Goal: Task Accomplishment & Management: Use online tool/utility

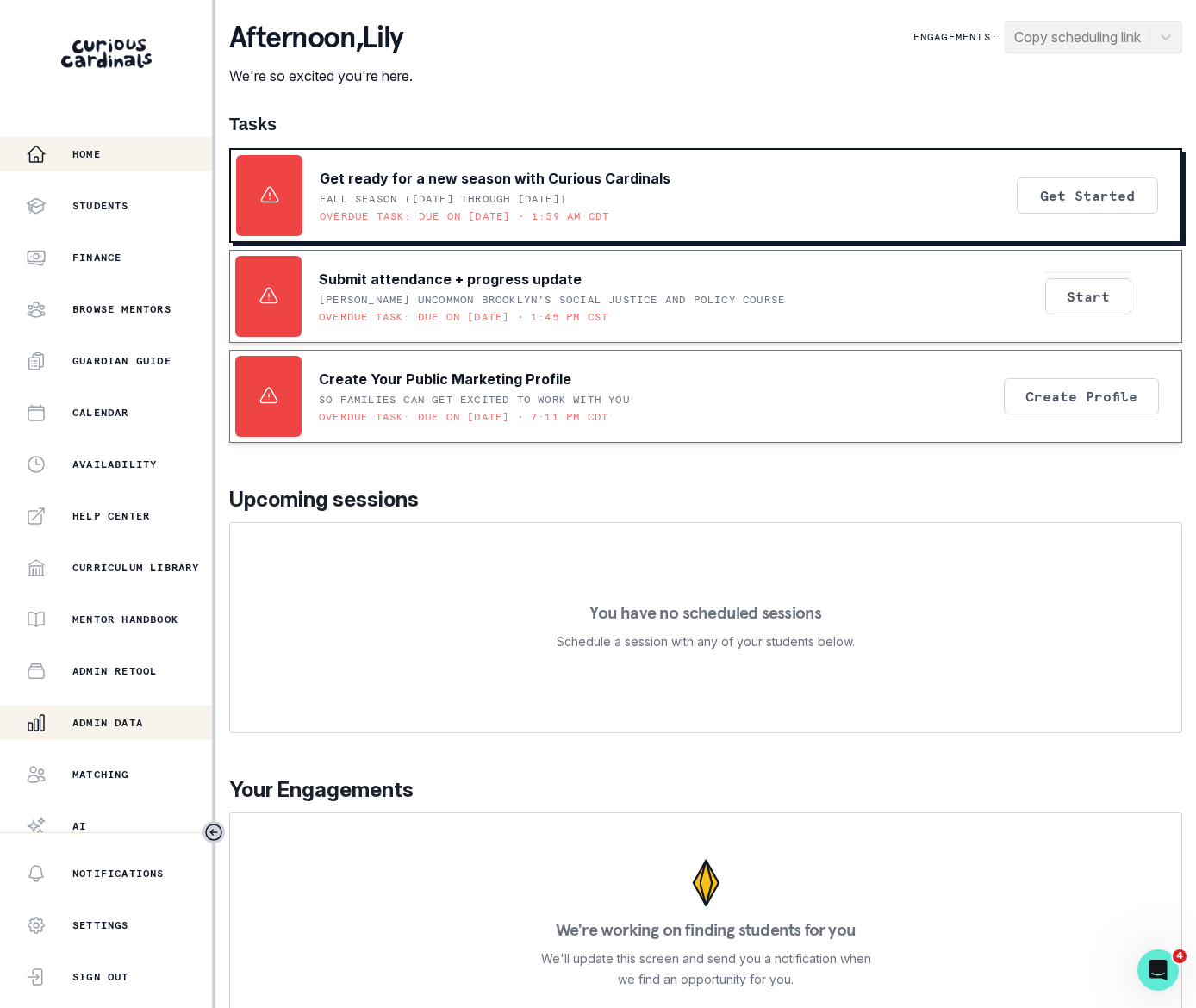
click at [119, 717] on p "Admin Data" at bounding box center [108, 723] width 71 height 14
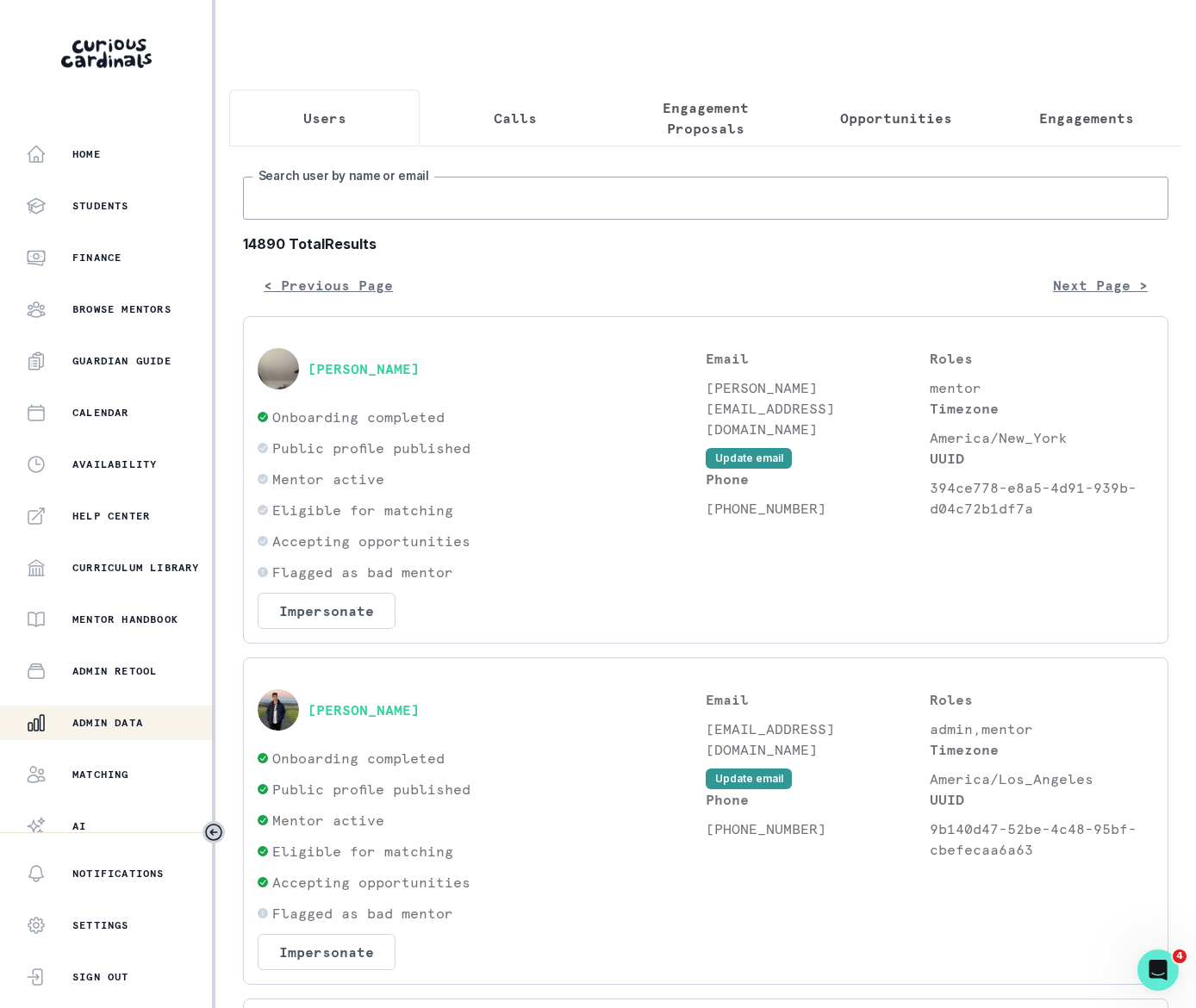
click at [322, 215] on input "Search user by name or email" at bounding box center [705, 198] width 925 height 43
type input "[PERSON_NAME]"
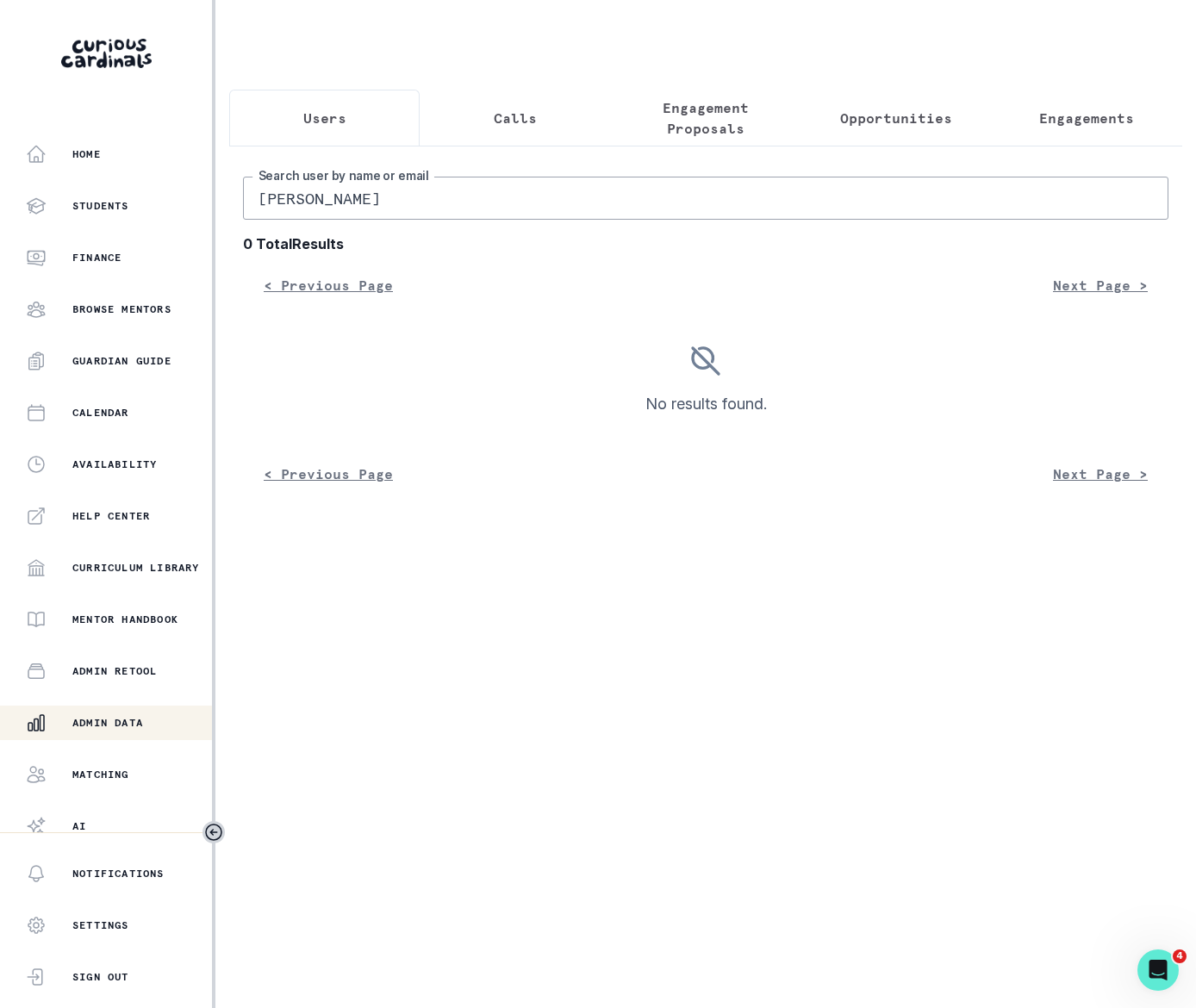
click at [312, 214] on input "[PERSON_NAME]" at bounding box center [705, 198] width 925 height 43
type input "A [PERSON_NAME]"
click at [273, 211] on input "A [PERSON_NAME]" at bounding box center [705, 198] width 925 height 43
type input "[PERSON_NAME]"
drag, startPoint x: 347, startPoint y: 209, endPoint x: 178, endPoint y: 241, distance: 172.0
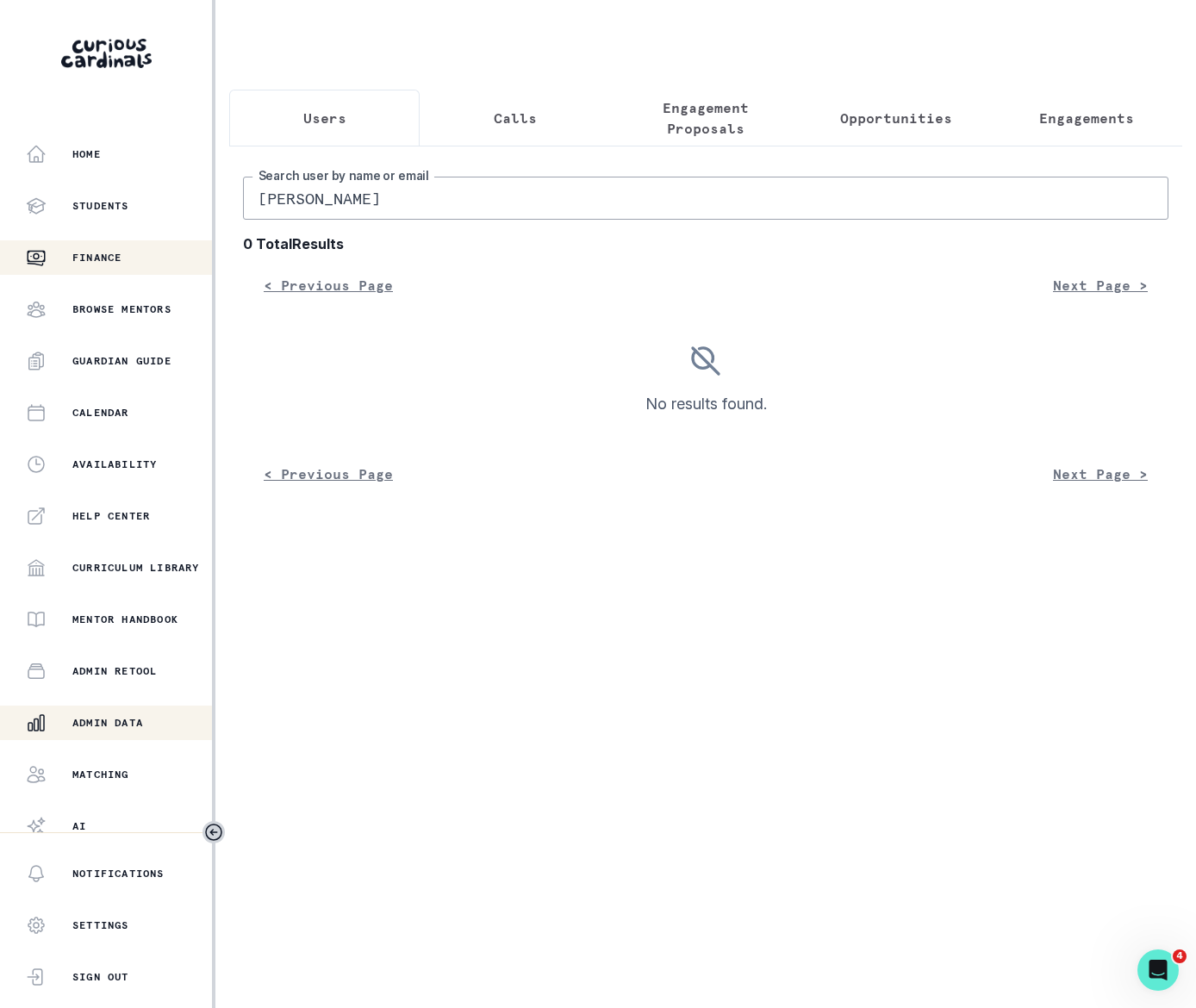
click at [178, 241] on div "Home Students Finance Browse Mentors Guardian Guide Calendar Availability Help …" at bounding box center [598, 504] width 1196 height 1008
click at [350, 201] on input "[PERSON_NAME]" at bounding box center [705, 198] width 925 height 43
drag, startPoint x: 348, startPoint y: 219, endPoint x: 241, endPoint y: 215, distance: 107.1
click at [241, 215] on div "[PERSON_NAME] Search user by name or email 0 Total Results < Previous Page Next…" at bounding box center [706, 325] width 952 height 359
type input "[PERSON_NAME]"
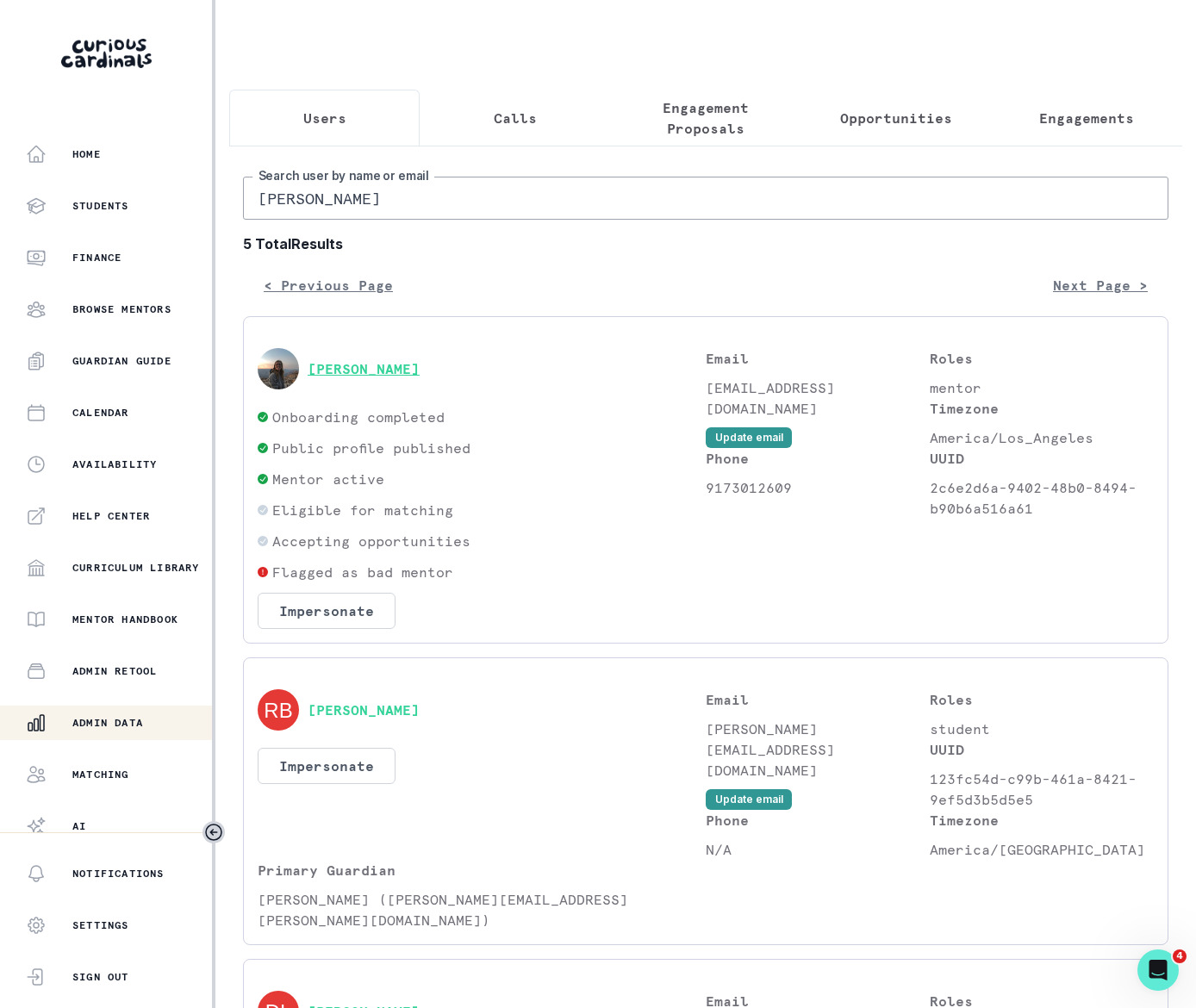
click at [376, 377] on button "[PERSON_NAME]" at bounding box center [363, 368] width 112 height 17
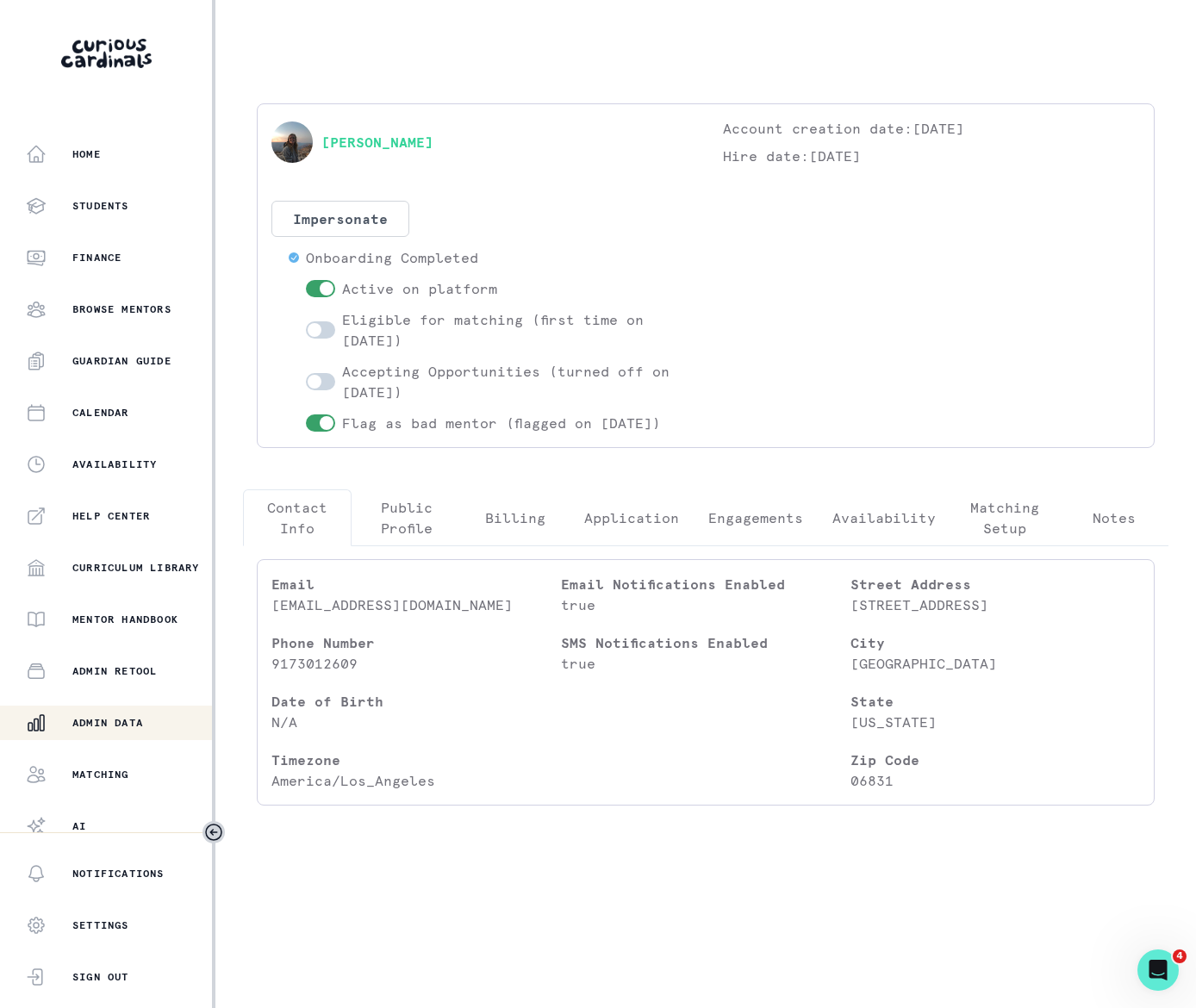
click at [749, 517] on p "Engagements" at bounding box center [755, 518] width 94 height 21
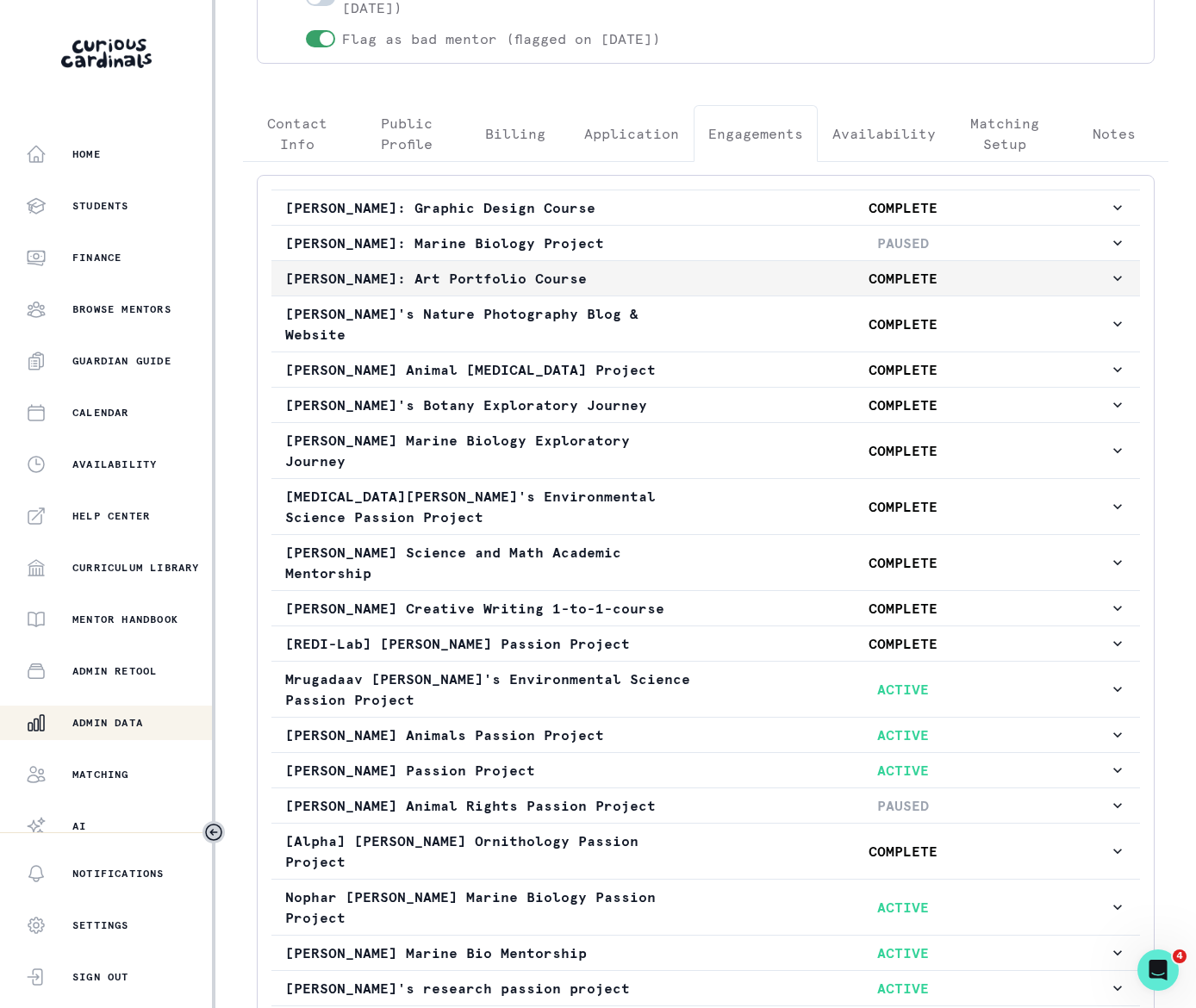
scroll to position [589, 0]
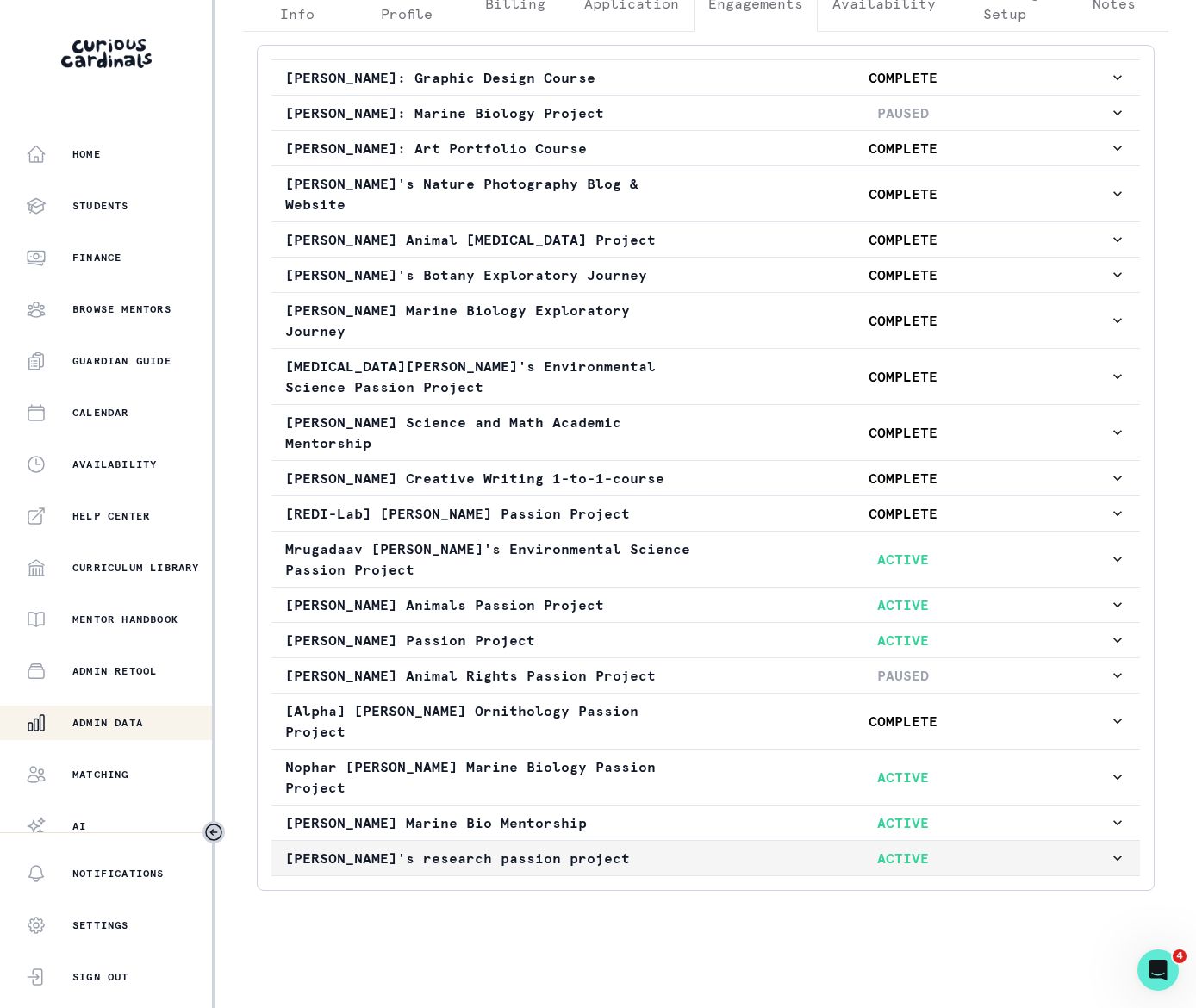
click at [1108, 854] on icon "button" at bounding box center [1117, 858] width 17 height 17
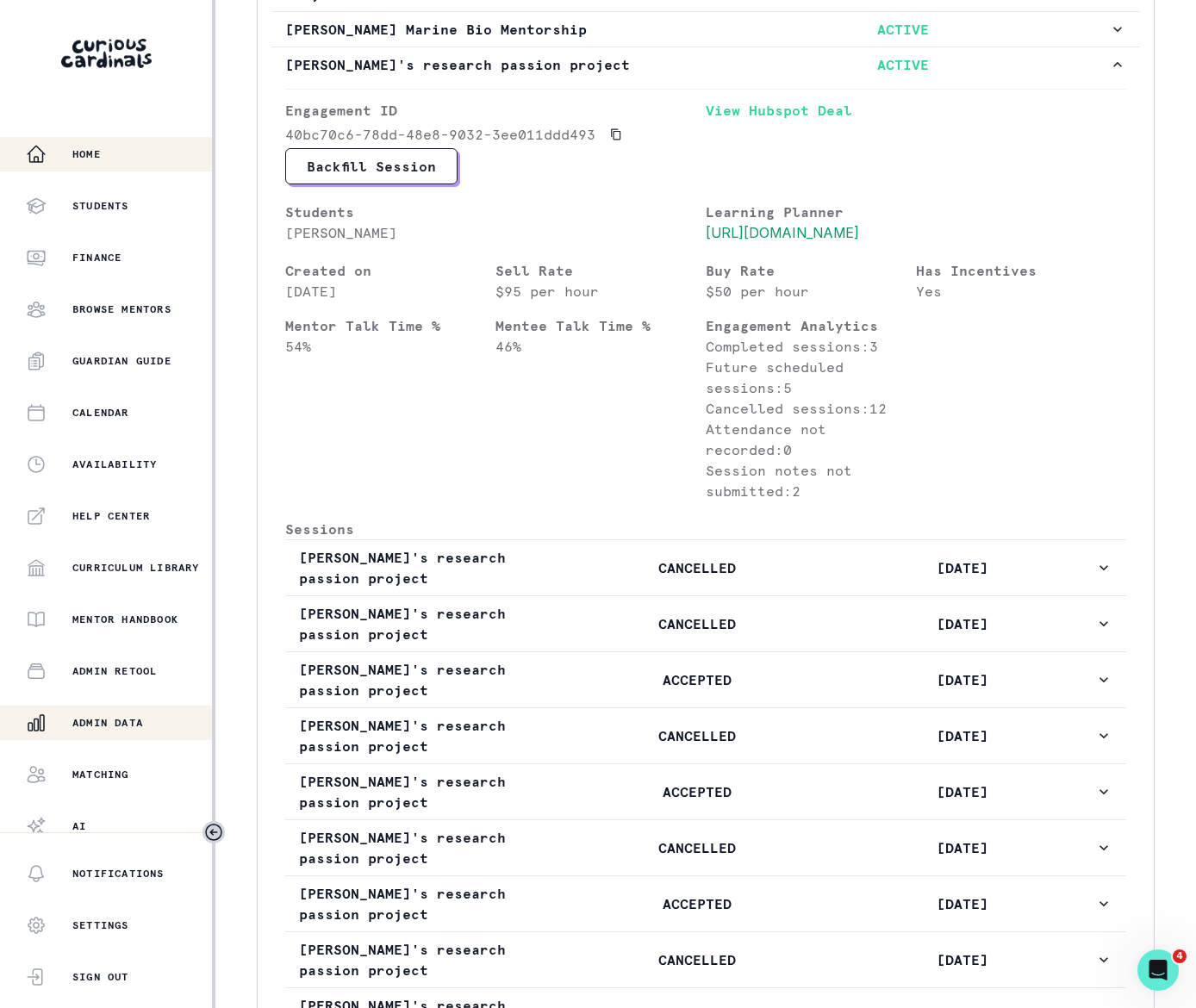
scroll to position [1469, 0]
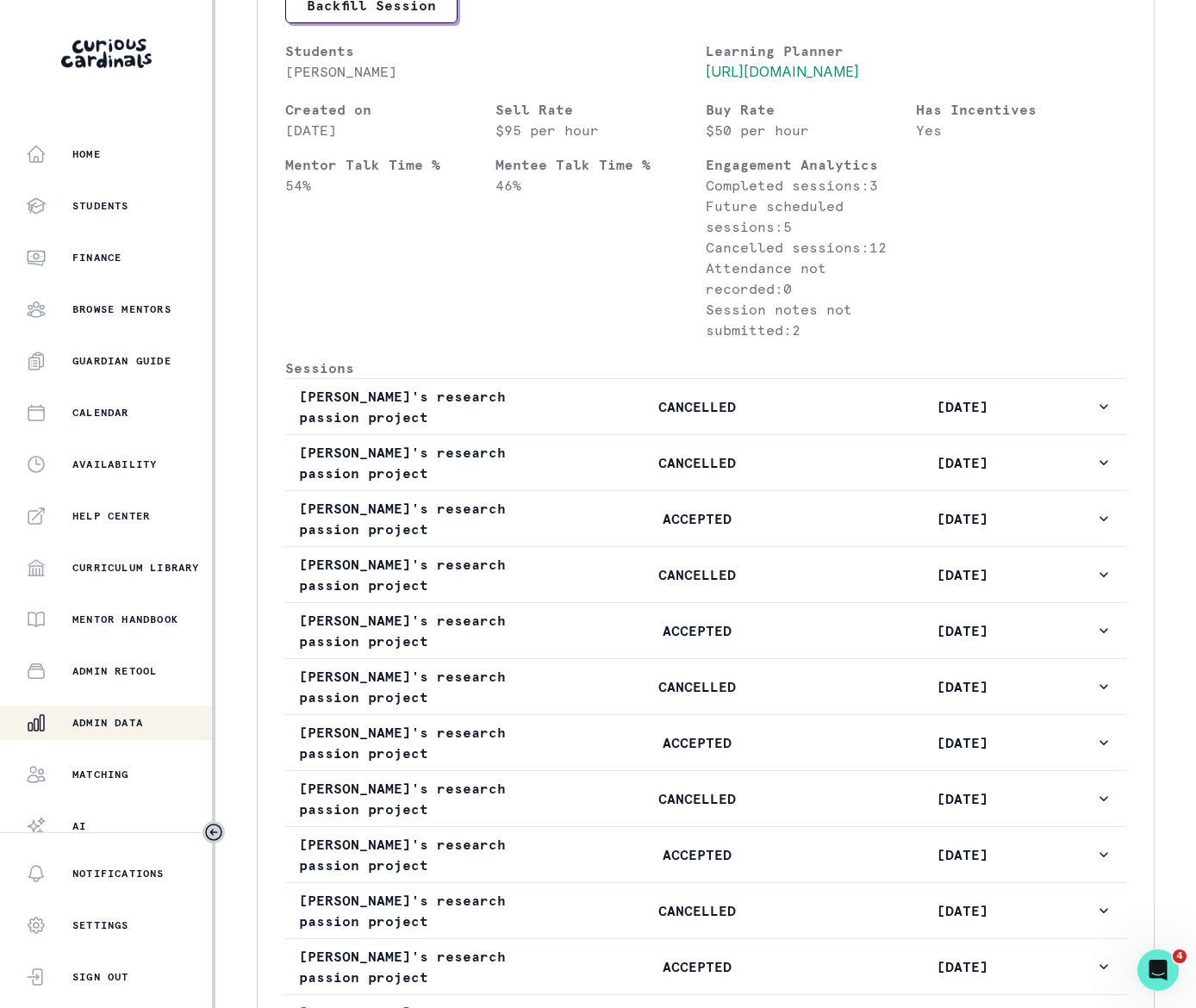
click at [138, 724] on p "Admin Data" at bounding box center [108, 723] width 71 height 14
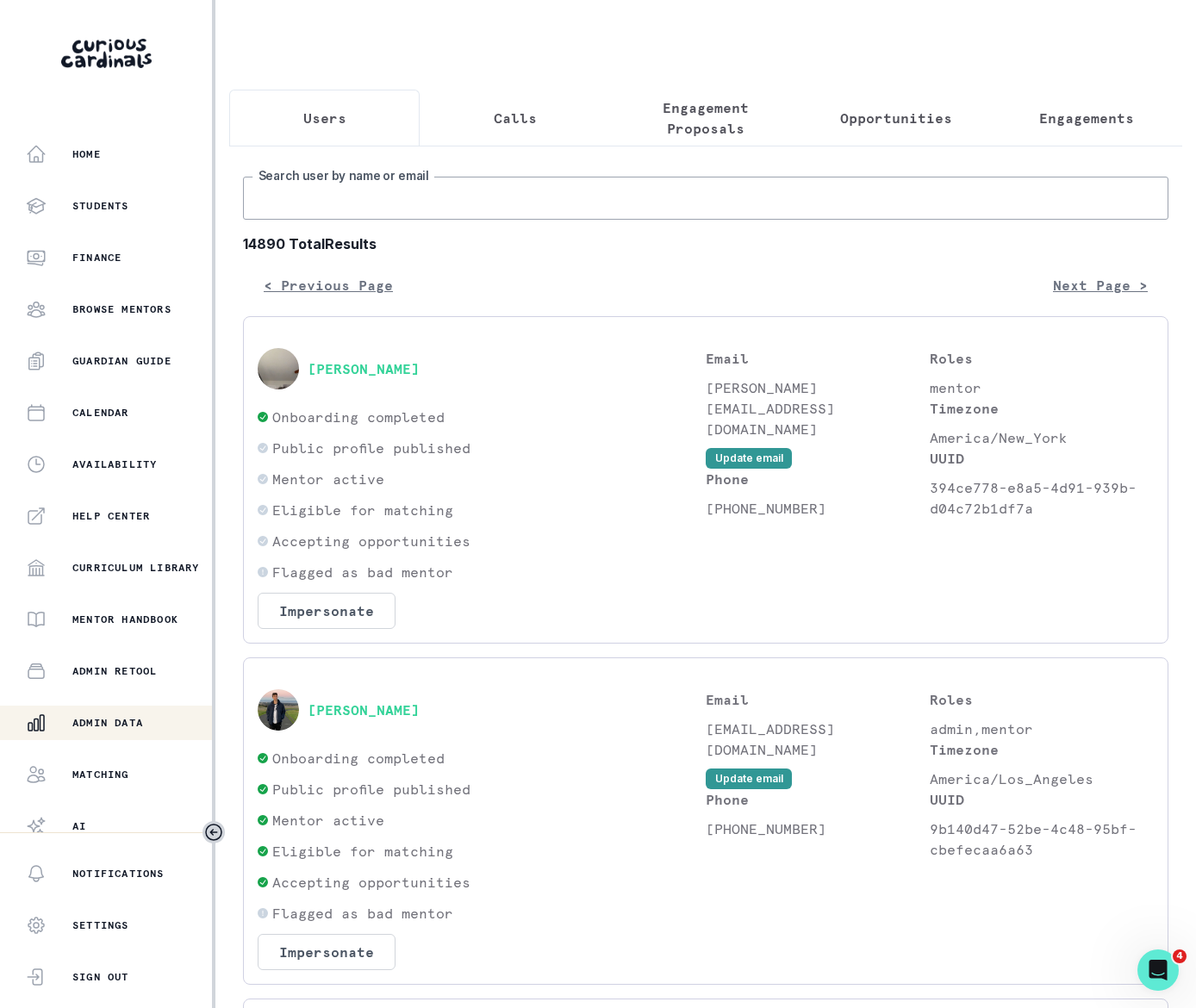
click at [298, 207] on input "Search user by name or email" at bounding box center [705, 198] width 925 height 43
type input "[PERSON_NAME]"
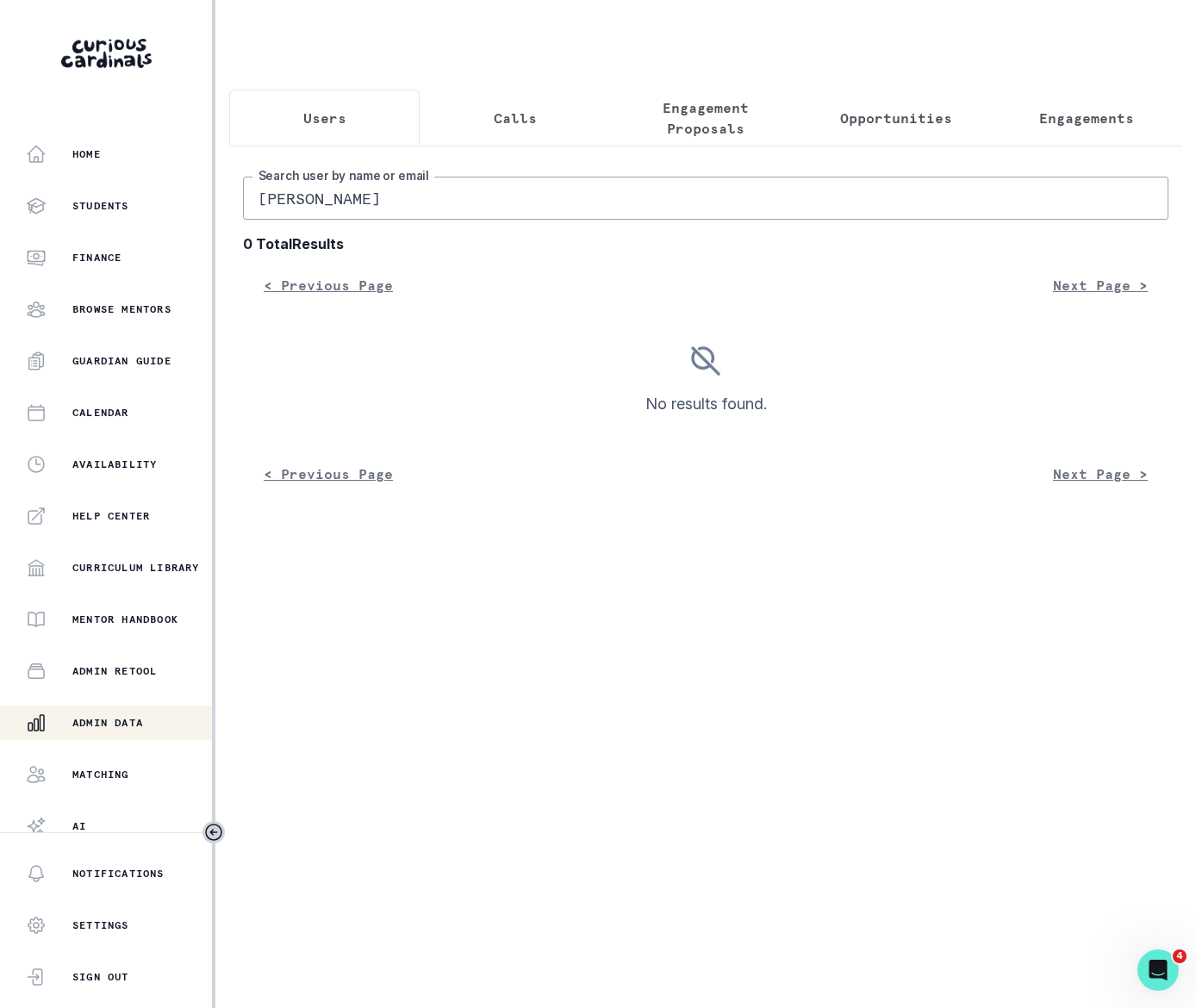
click at [336, 217] on input "[PERSON_NAME]" at bounding box center [705, 198] width 925 height 43
click at [338, 212] on input "[PERSON_NAME]" at bounding box center [705, 198] width 925 height 43
click at [334, 212] on input "[PERSON_NAME]" at bounding box center [705, 198] width 925 height 43
click at [334, 211] on input "[PERSON_NAME]" at bounding box center [705, 198] width 925 height 43
click at [337, 214] on input "[PERSON_NAME]" at bounding box center [705, 198] width 925 height 43
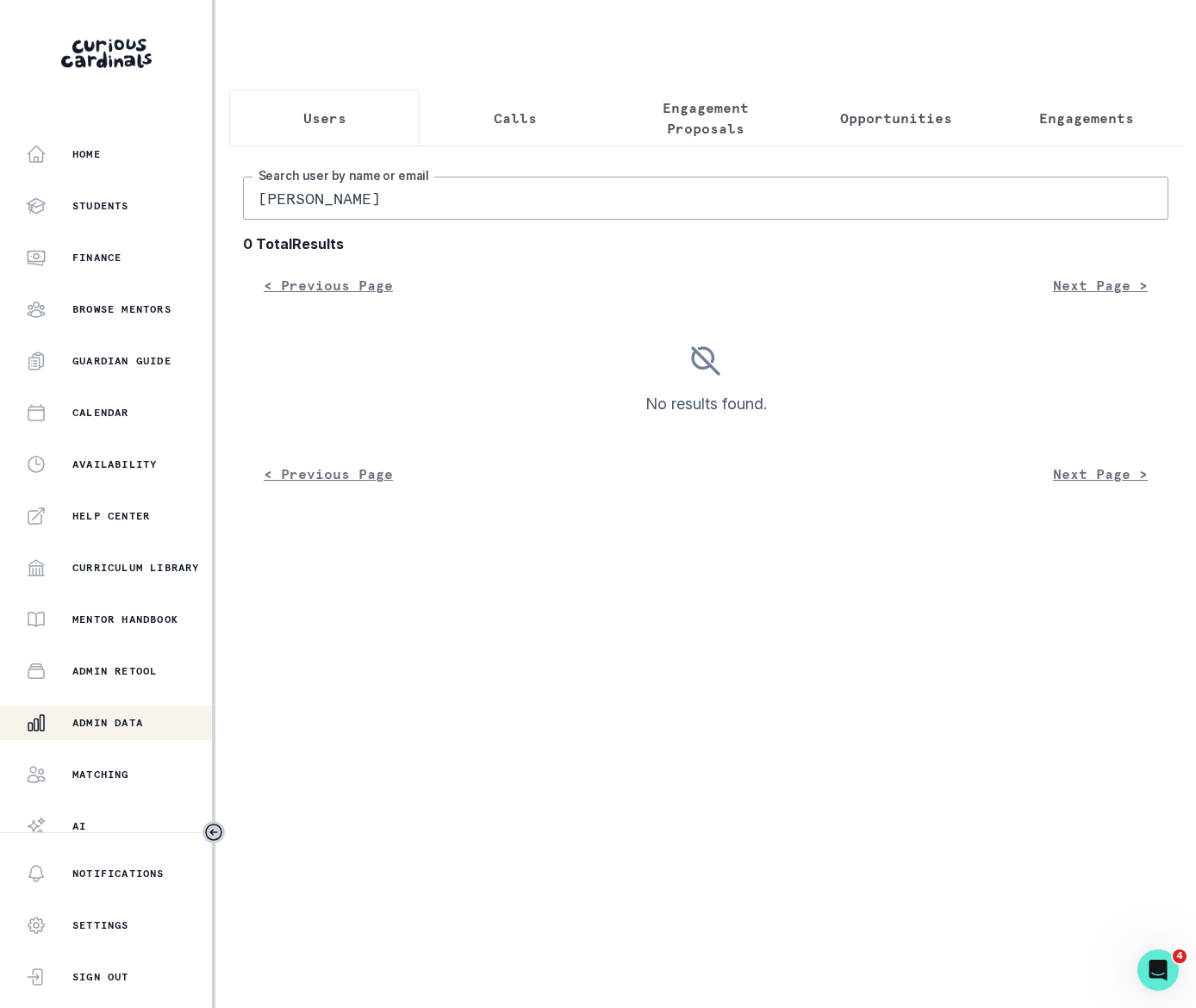
click at [341, 214] on input "[PERSON_NAME]" at bounding box center [705, 198] width 925 height 43
click at [318, 219] on input "[PERSON_NAME]" at bounding box center [705, 198] width 925 height 43
click at [322, 219] on input "[PERSON_NAME]" at bounding box center [705, 198] width 925 height 43
type input "[PERSON_NAME]"
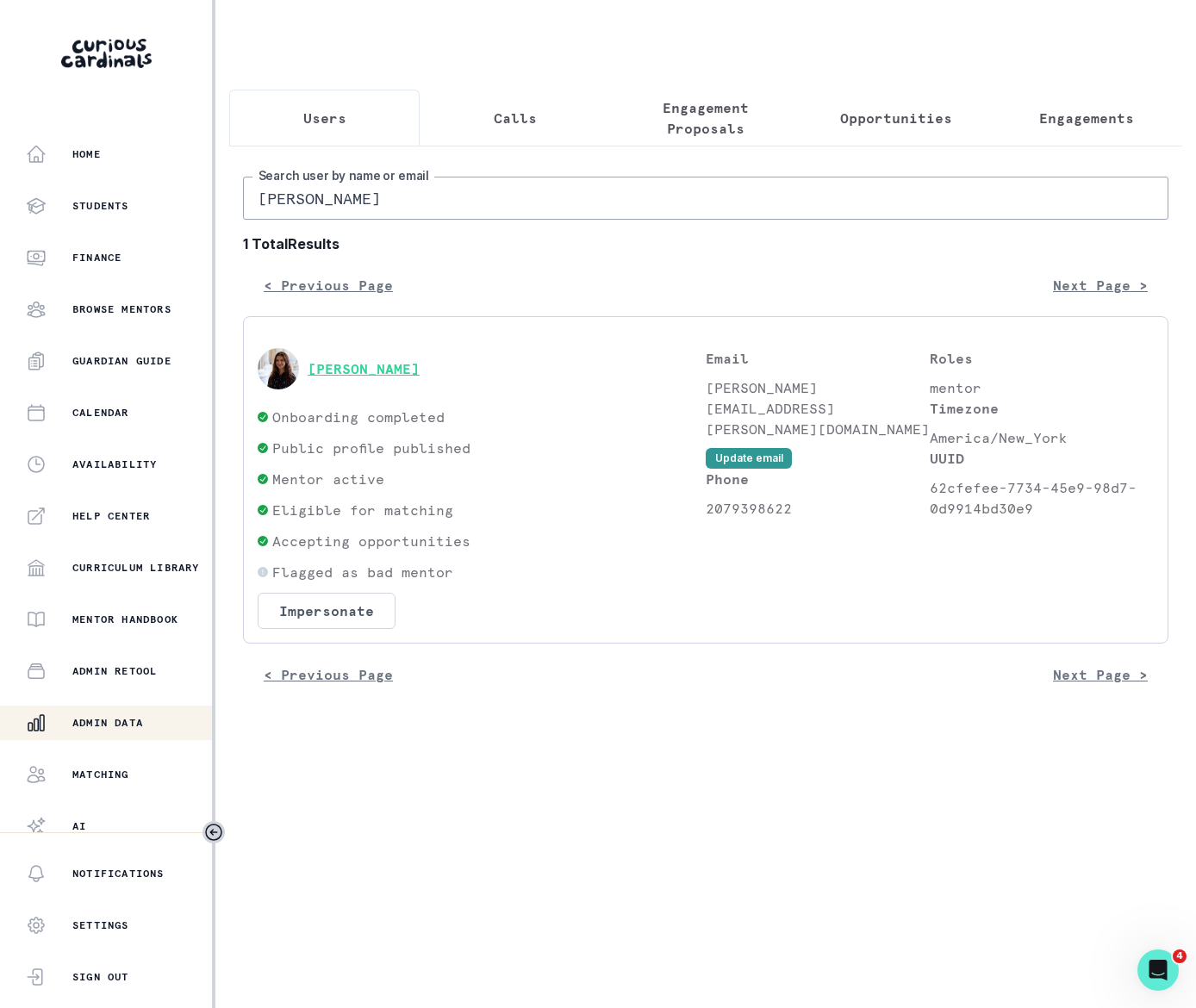
click at [384, 377] on button "[PERSON_NAME]" at bounding box center [363, 368] width 112 height 17
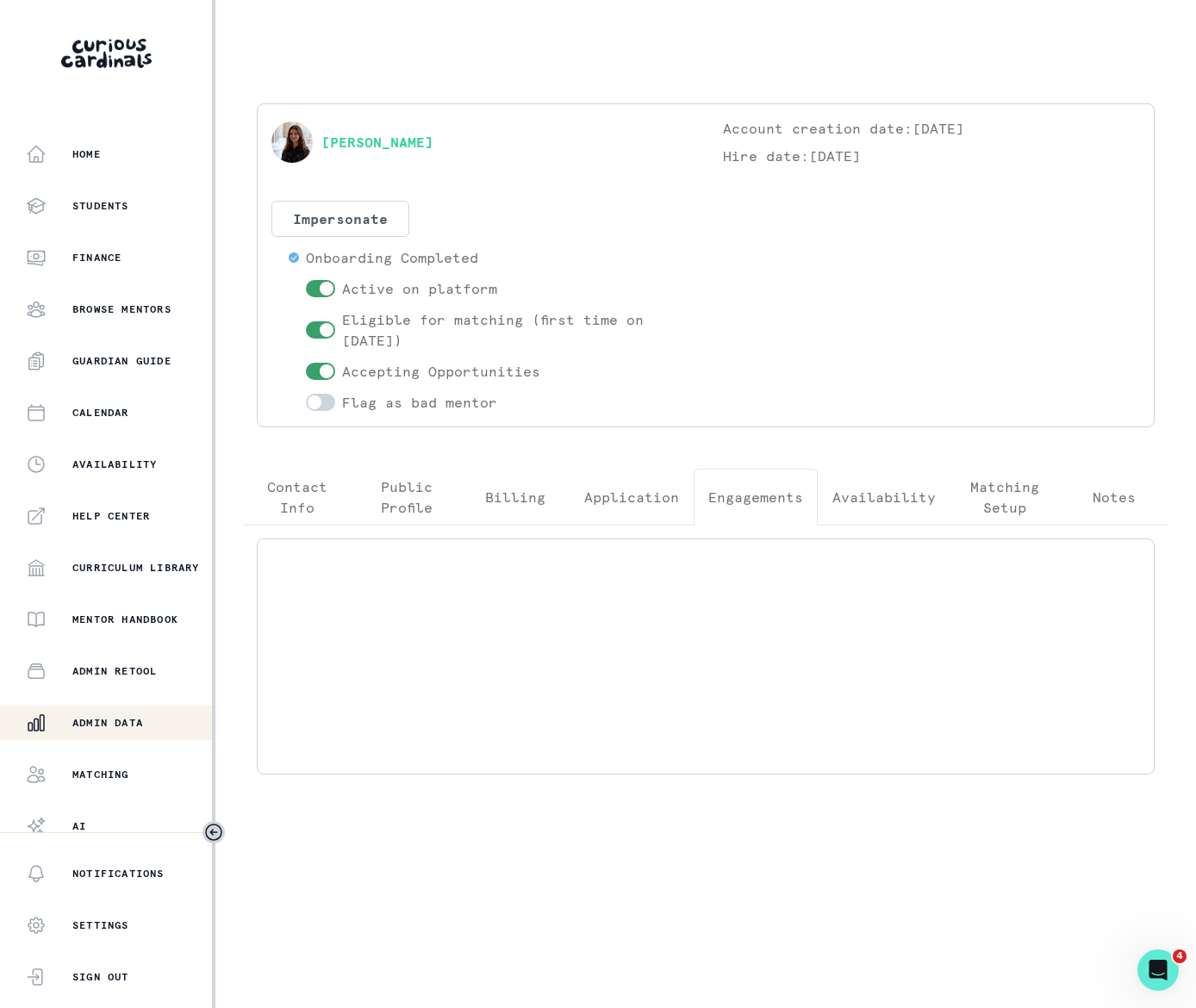
click at [776, 500] on p "Engagements" at bounding box center [755, 497] width 94 height 21
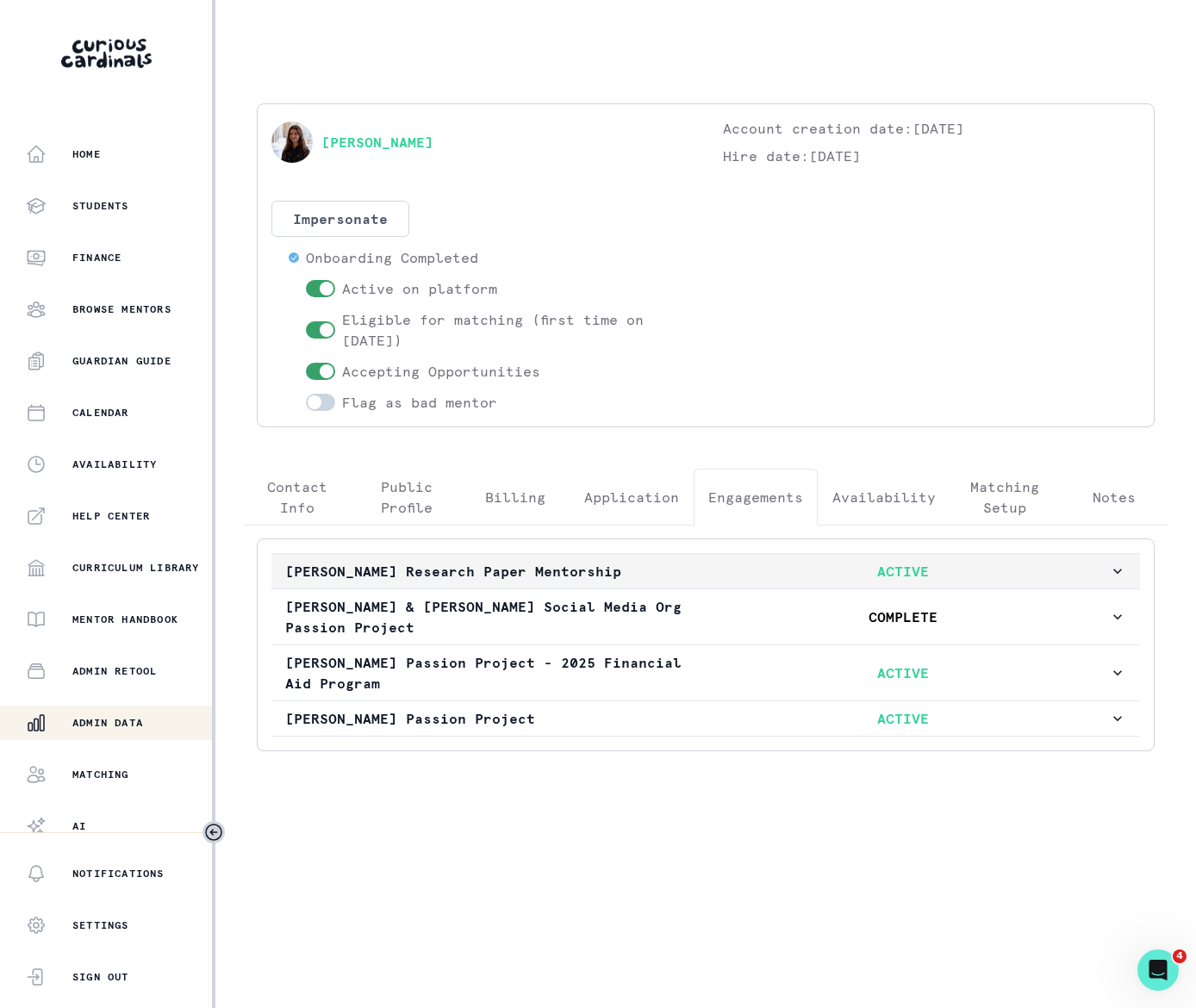
click at [1119, 577] on icon "button" at bounding box center [1117, 571] width 17 height 17
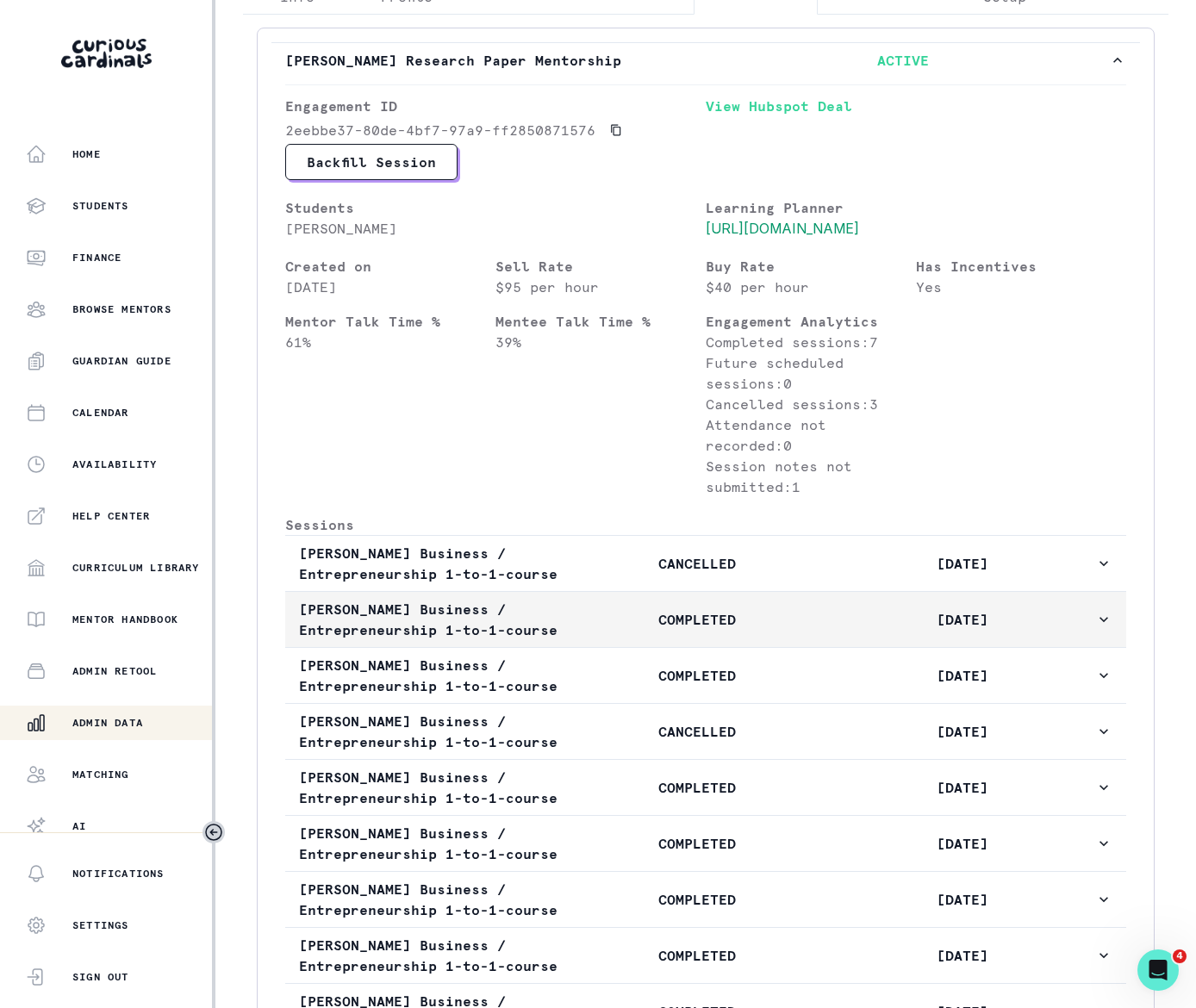
scroll to position [311, 0]
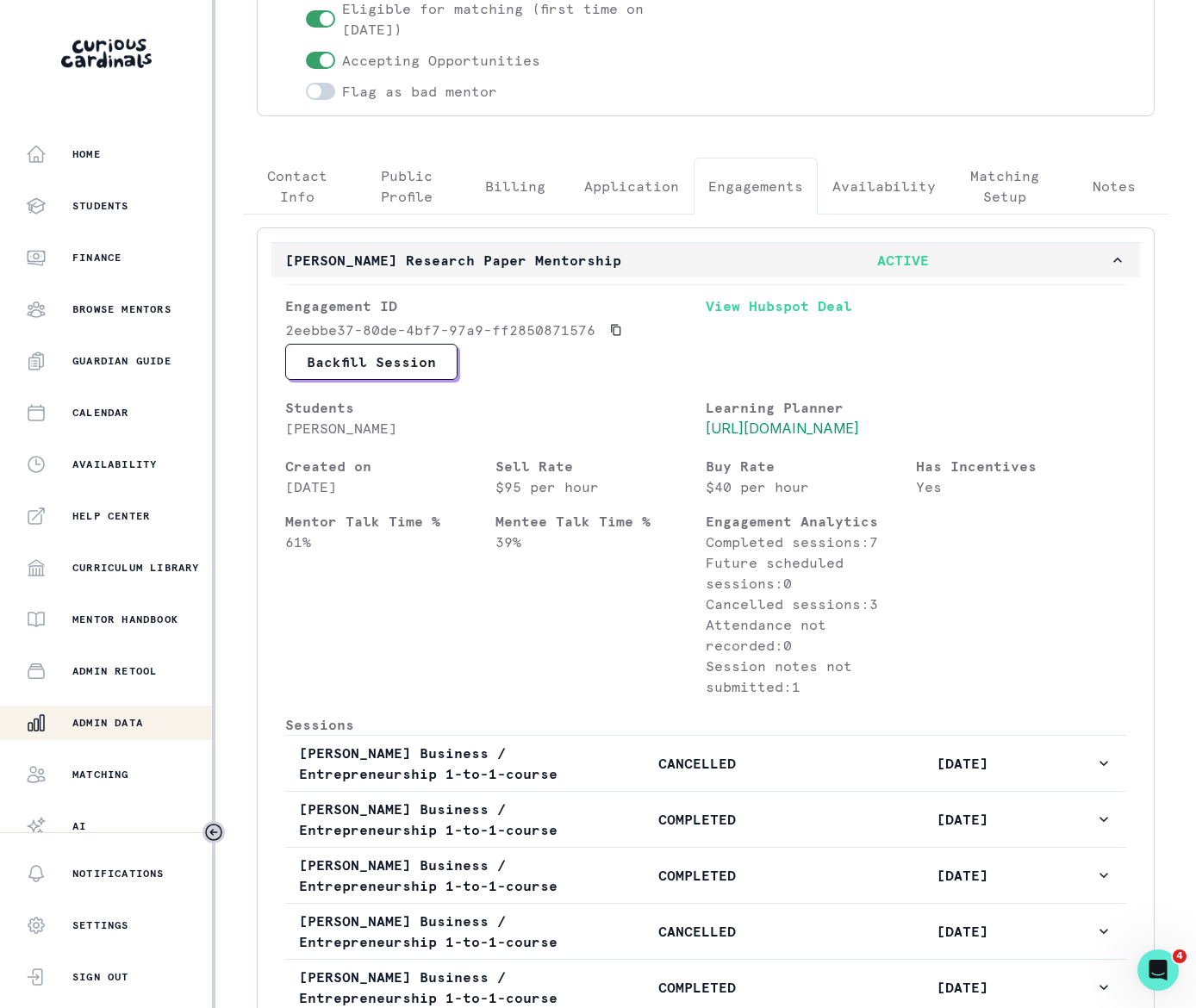
click at [1113, 263] on icon "button" at bounding box center [1117, 260] width 9 height 5
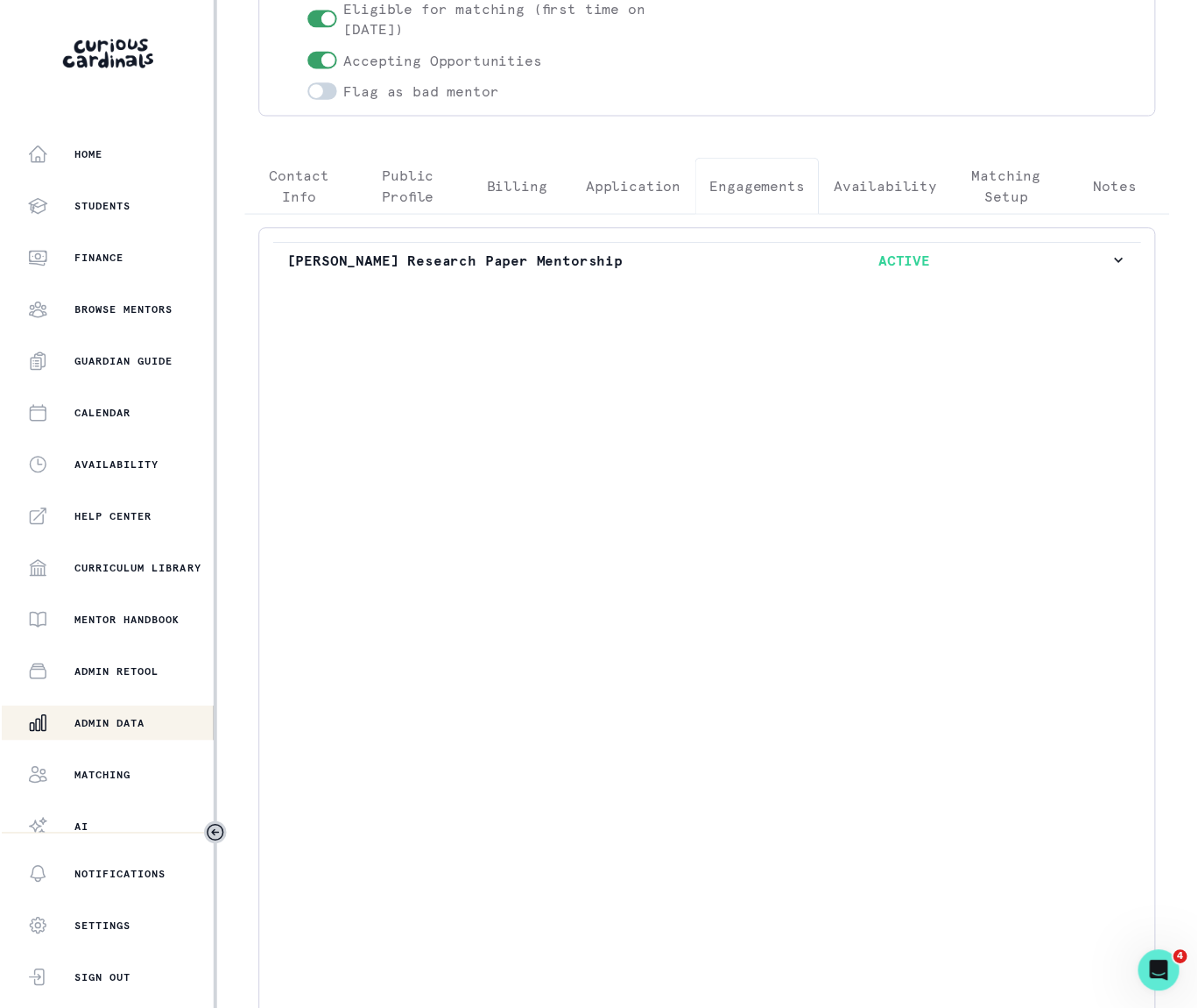
scroll to position [0, 0]
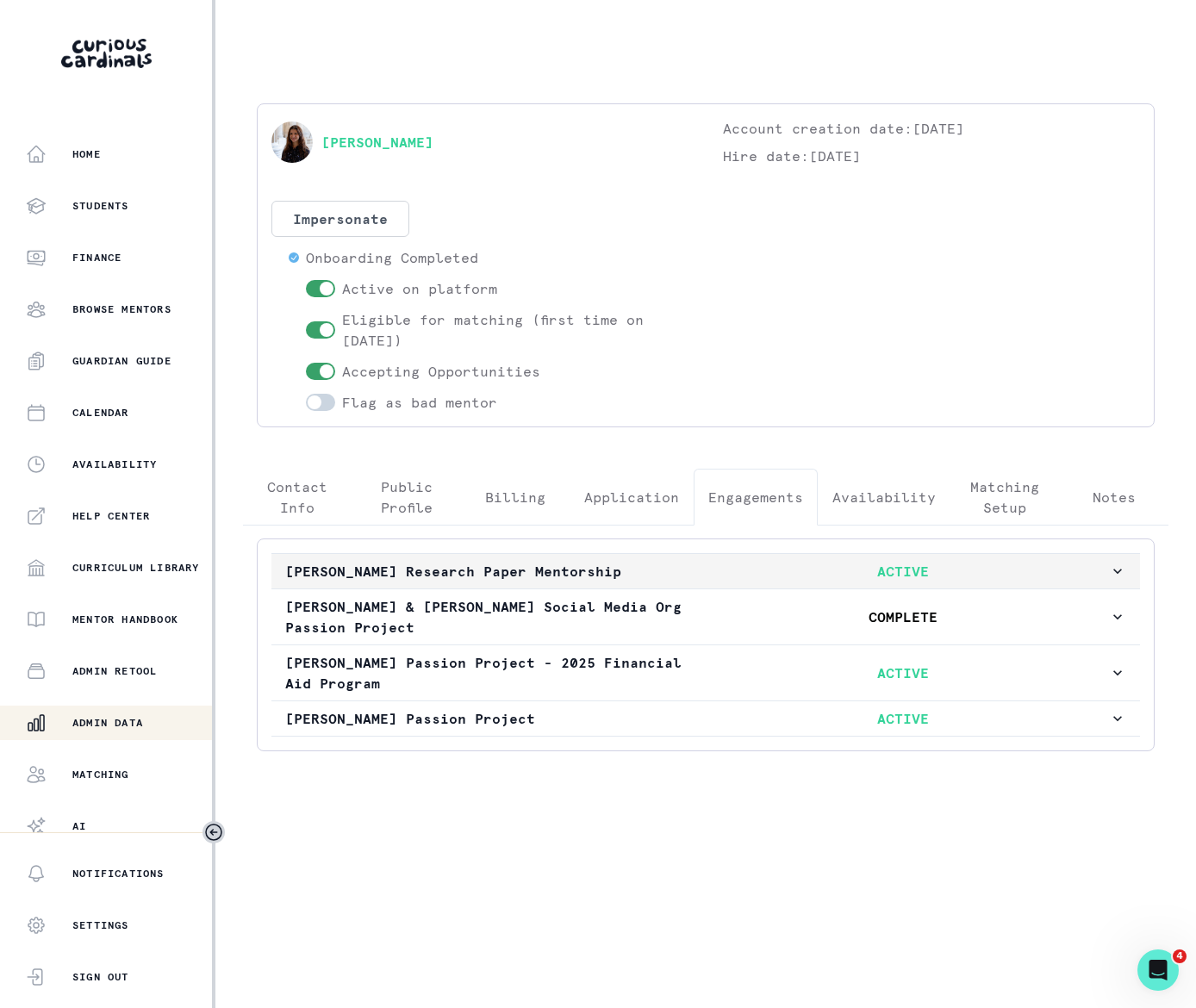
click at [1118, 575] on icon "button" at bounding box center [1117, 571] width 17 height 17
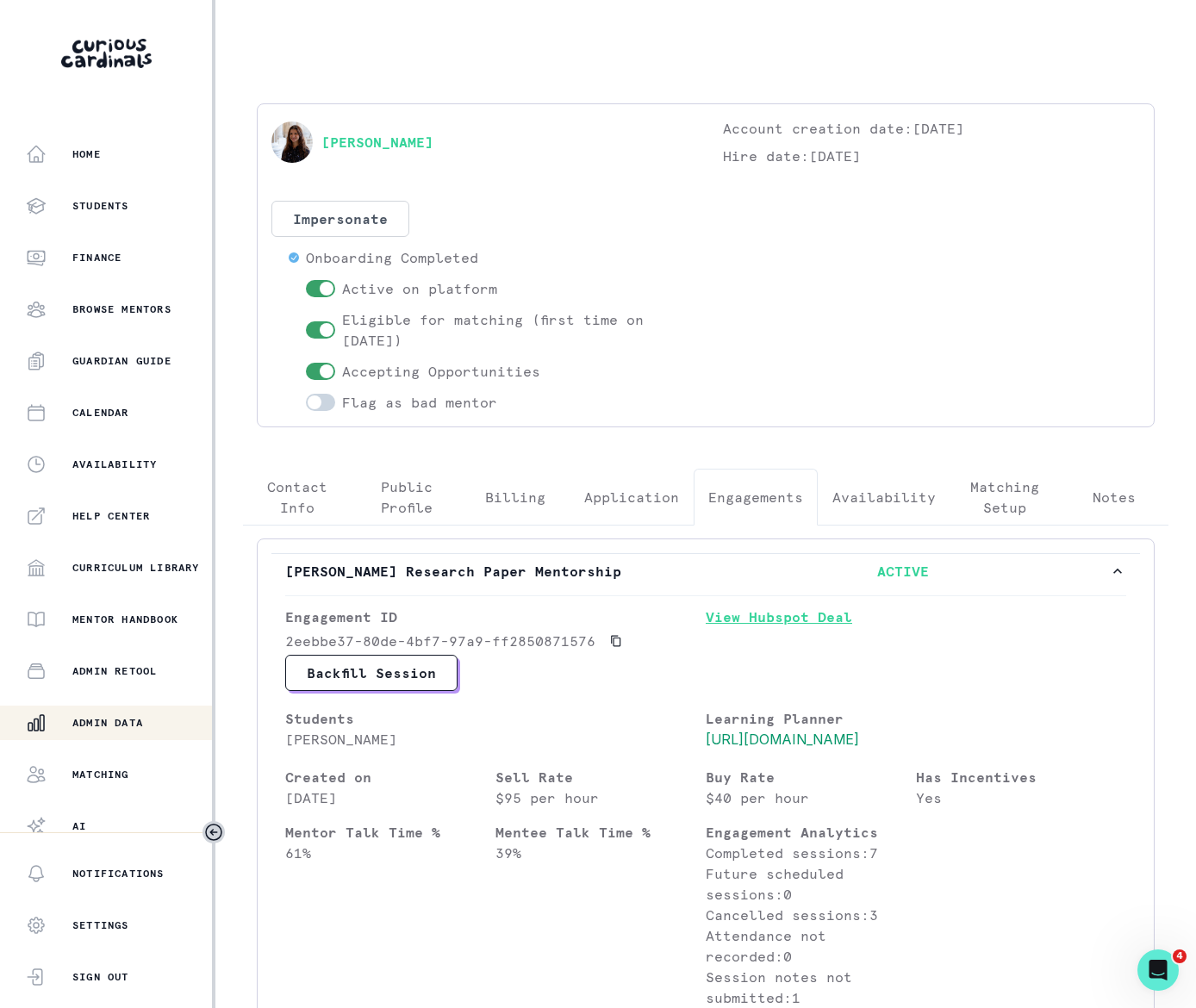
click at [727, 620] on link "View Hubspot Deal" at bounding box center [915, 630] width 420 height 48
click at [153, 724] on div "Admin Data" at bounding box center [118, 723] width 186 height 21
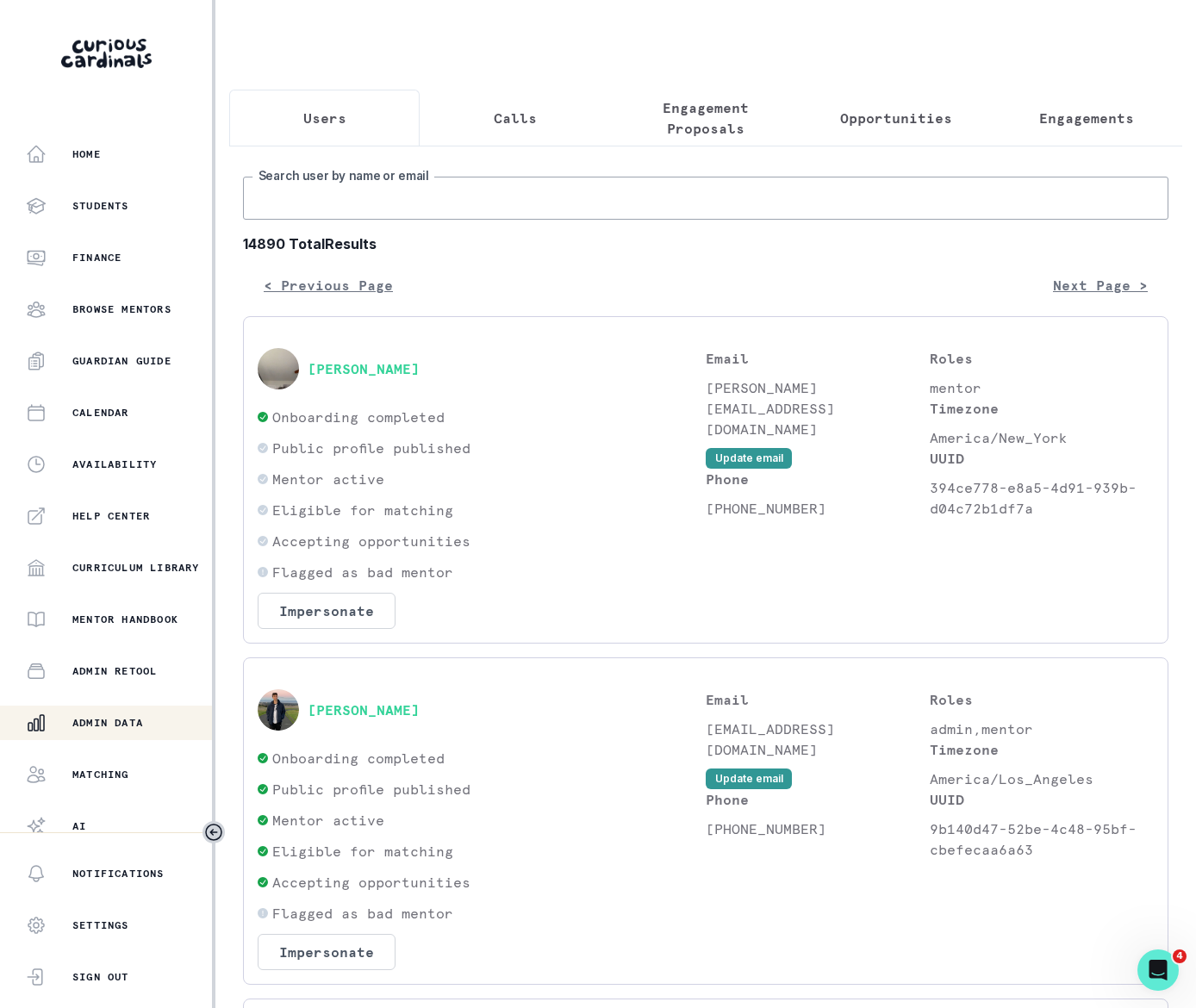
click at [373, 215] on input "Search user by name or email" at bounding box center [705, 198] width 925 height 43
paste input "[PERSON_NAME]"
type input "[PERSON_NAME]"
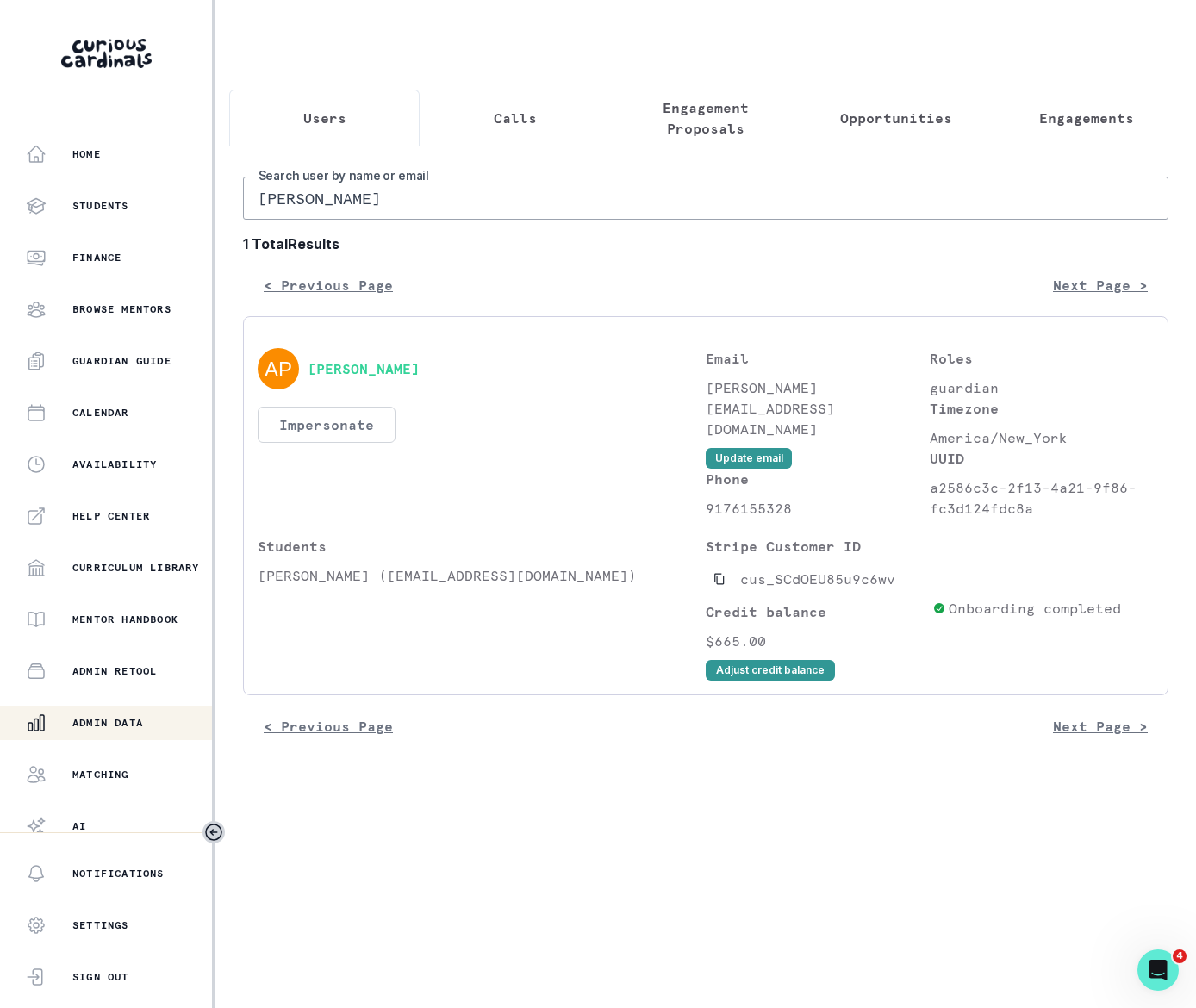
click at [320, 441] on button "Impersonate" at bounding box center [327, 424] width 138 height 36
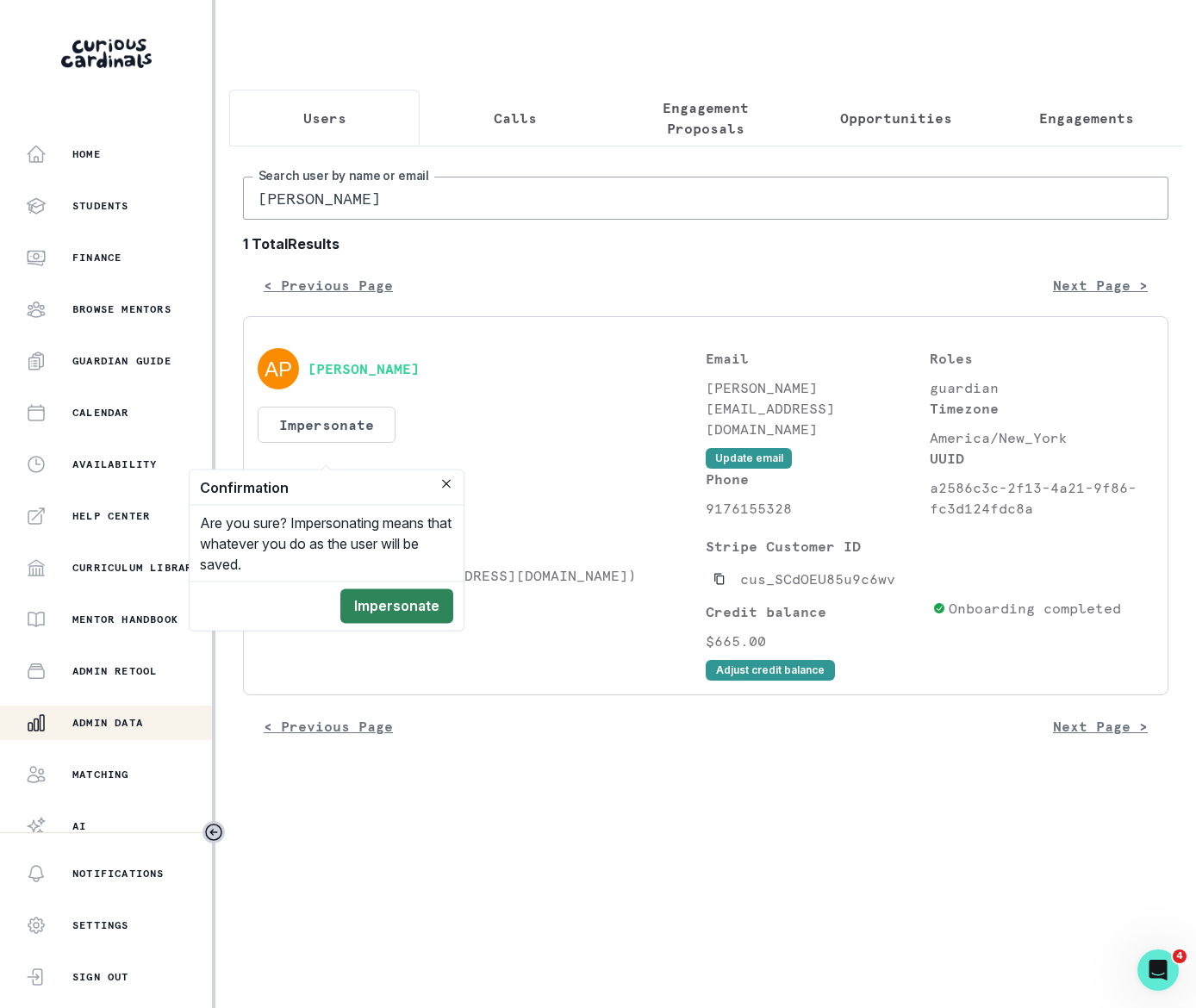
click at [396, 605] on button "Impersonate" at bounding box center [396, 607] width 112 height 34
